Goal: Task Accomplishment & Management: Use online tool/utility

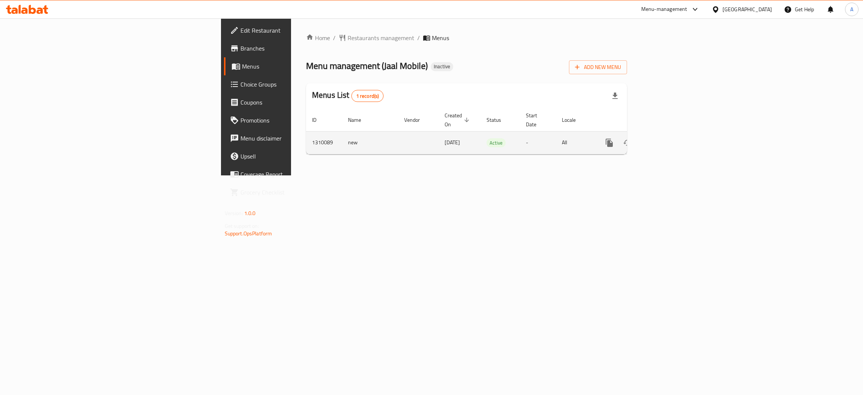
click at [668, 138] on icon "enhanced table" at bounding box center [663, 142] width 9 height 9
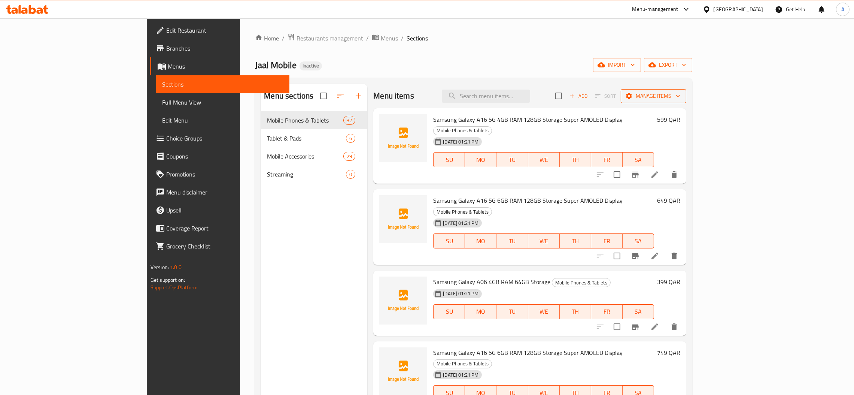
click at [681, 97] on span "Manage items" at bounding box center [654, 95] width 54 height 9
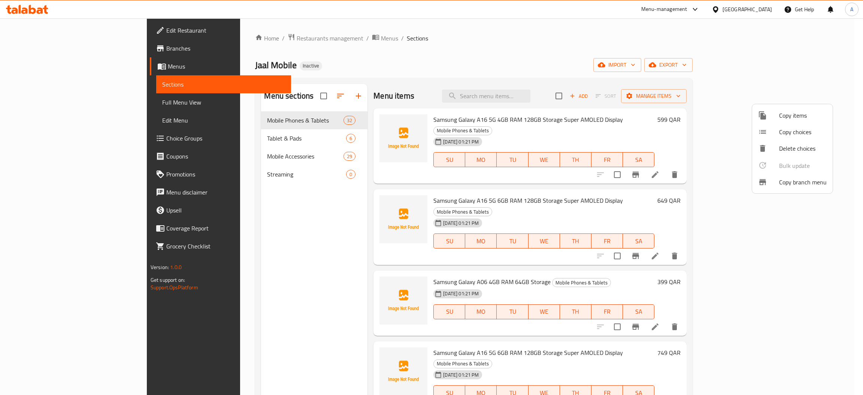
click at [742, 36] on div at bounding box center [431, 197] width 863 height 395
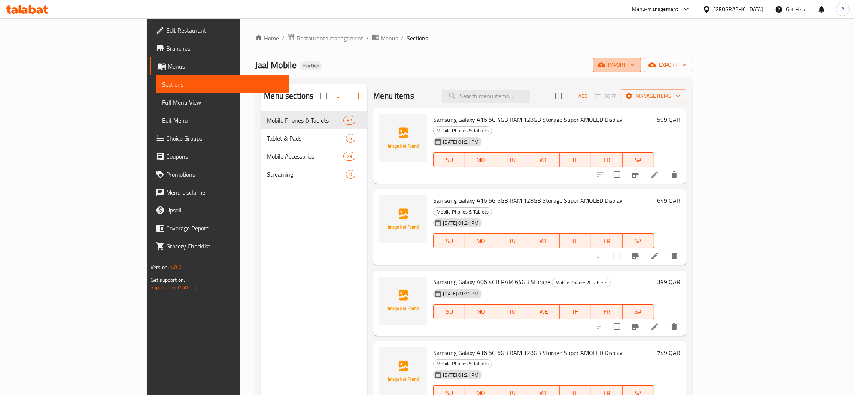
click at [641, 58] on button "import" at bounding box center [617, 65] width 48 height 14
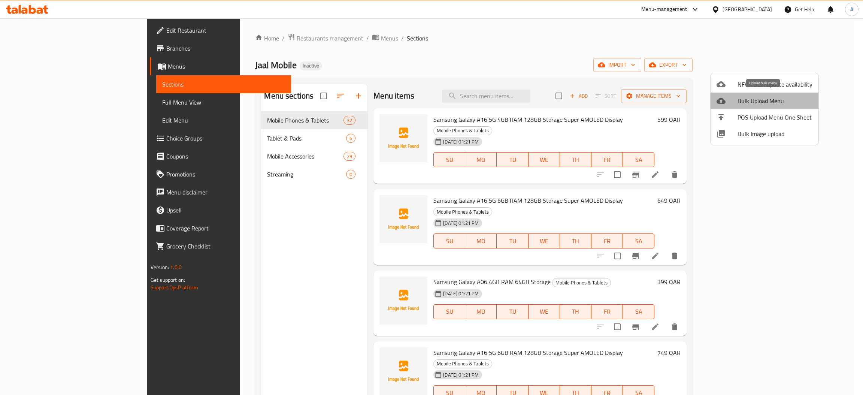
click at [766, 103] on span "Bulk Upload Menu" at bounding box center [775, 100] width 75 height 9
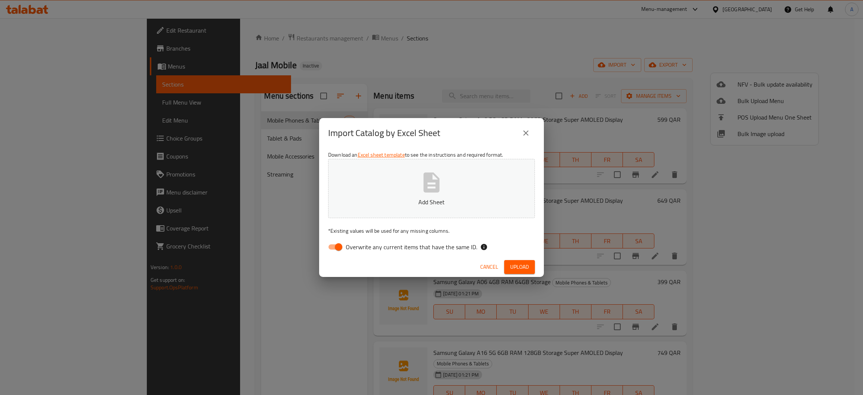
click at [376, 249] on span "Overwrite any current items that have the same ID." at bounding box center [411, 246] width 131 height 9
click at [360, 249] on input "Overwrite any current items that have the same ID." at bounding box center [338, 247] width 43 height 14
checkbox input "false"
click at [514, 264] on span "Upload" at bounding box center [519, 266] width 19 height 9
click at [457, 185] on button "Add Sheet" at bounding box center [431, 188] width 207 height 59
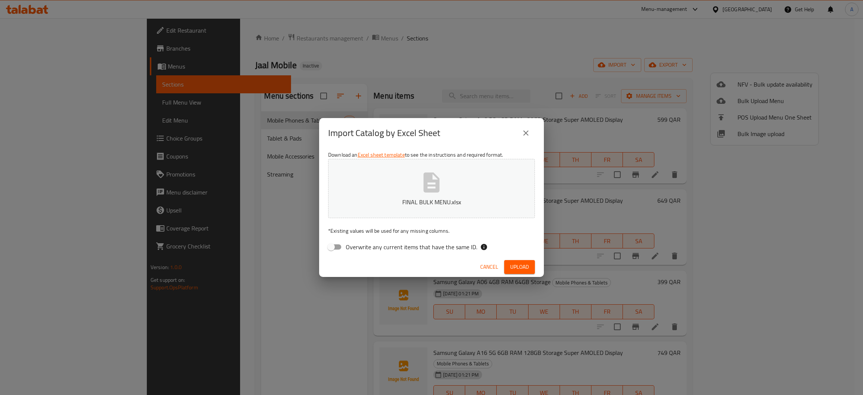
click at [515, 260] on button "Upload" at bounding box center [519, 267] width 31 height 14
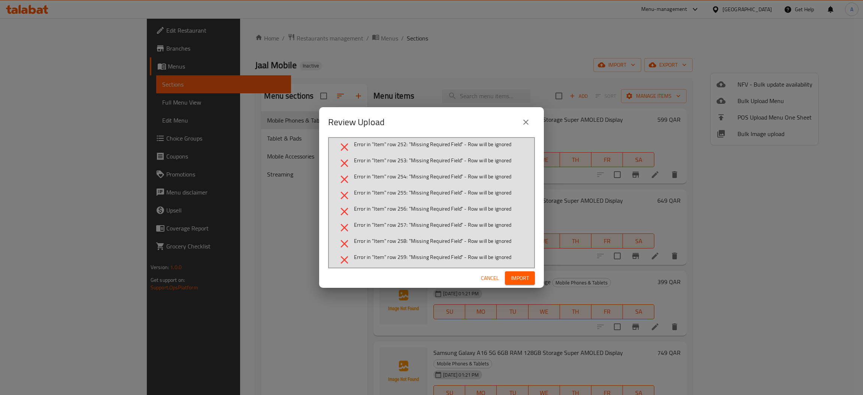
scroll to position [4045, 0]
drag, startPoint x: 441, startPoint y: 237, endPoint x: 391, endPoint y: 238, distance: 49.8
click at [391, 238] on span "Error in "Item" row 259: "Missing Required Field" - Row will be ignored" at bounding box center [433, 241] width 158 height 7
click at [403, 238] on span "Error in "Item" row 259: "Missing Required Field" - Row will be ignored" at bounding box center [433, 241] width 158 height 7
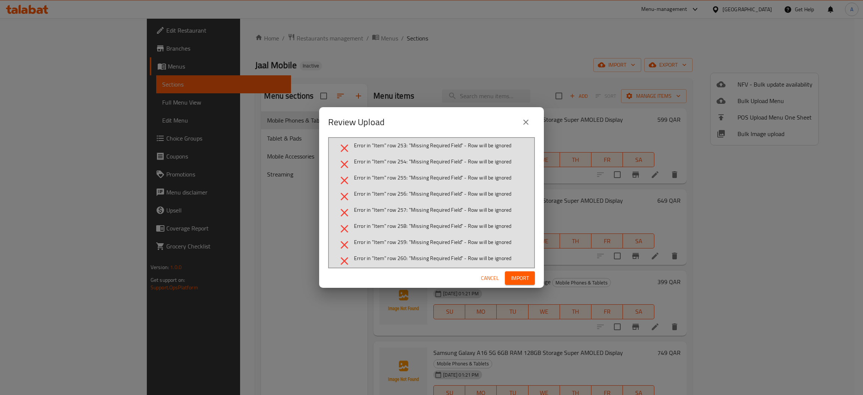
click at [372, 238] on span "Error in "Item" row 259: "Missing Required Field" - Row will be ignored" at bounding box center [433, 241] width 158 height 7
click at [378, 238] on span "Error in "Item" row 259: "Missing Required Field" - Row will be ignored" at bounding box center [433, 241] width 158 height 7
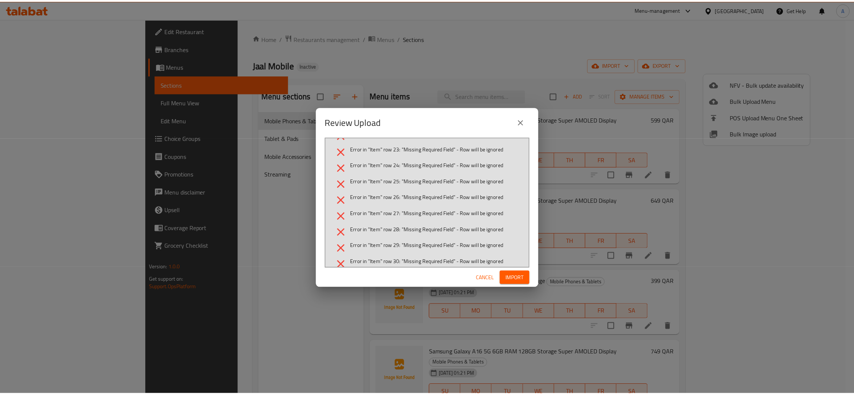
scroll to position [0, 0]
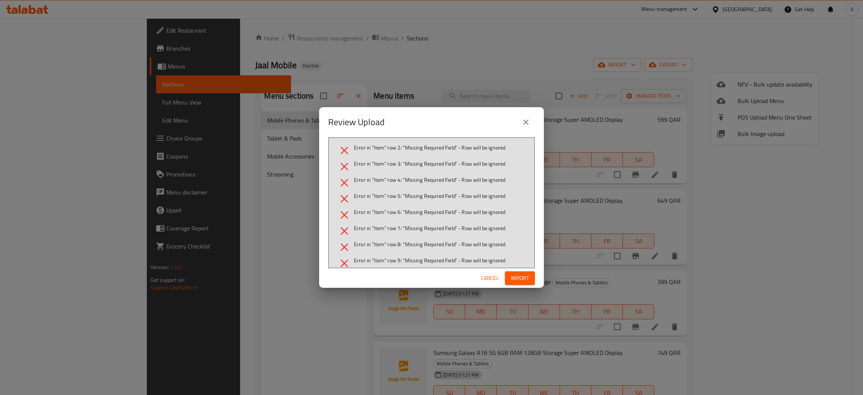
click at [376, 151] on span "Error in "Item" row 2: "Missing Required Field" - Row will be ignored" at bounding box center [429, 147] width 151 height 7
copy span "Item"
click at [498, 274] on span "Cancel" at bounding box center [490, 277] width 18 height 9
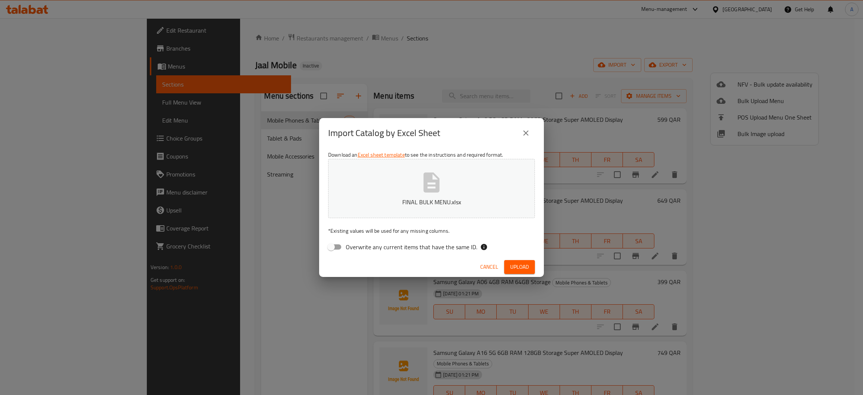
click at [492, 268] on span "Cancel" at bounding box center [489, 266] width 18 height 9
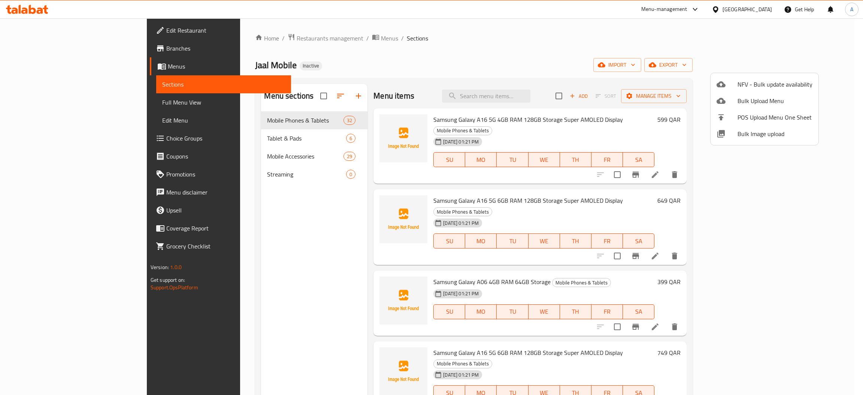
click at [770, 10] on div at bounding box center [431, 197] width 863 height 395
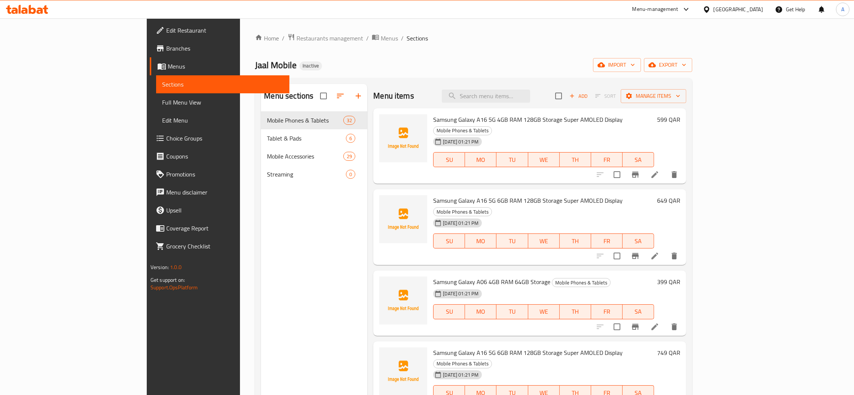
click at [768, 8] on div "[GEOGRAPHIC_DATA]" at bounding box center [733, 9] width 72 height 18
click at [759, 7] on div "[GEOGRAPHIC_DATA]" at bounding box center [738, 9] width 49 height 8
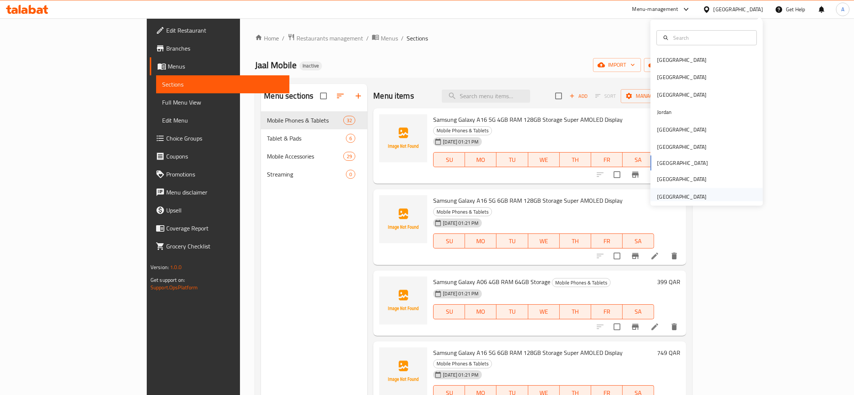
click at [657, 197] on div "[GEOGRAPHIC_DATA]" at bounding box center [681, 197] width 49 height 8
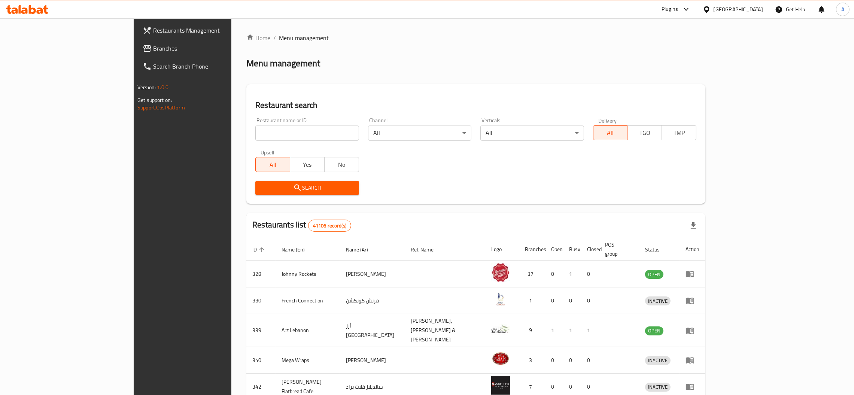
click at [153, 47] on span "Branches" at bounding box center [211, 48] width 117 height 9
